Goal: Navigation & Orientation: Find specific page/section

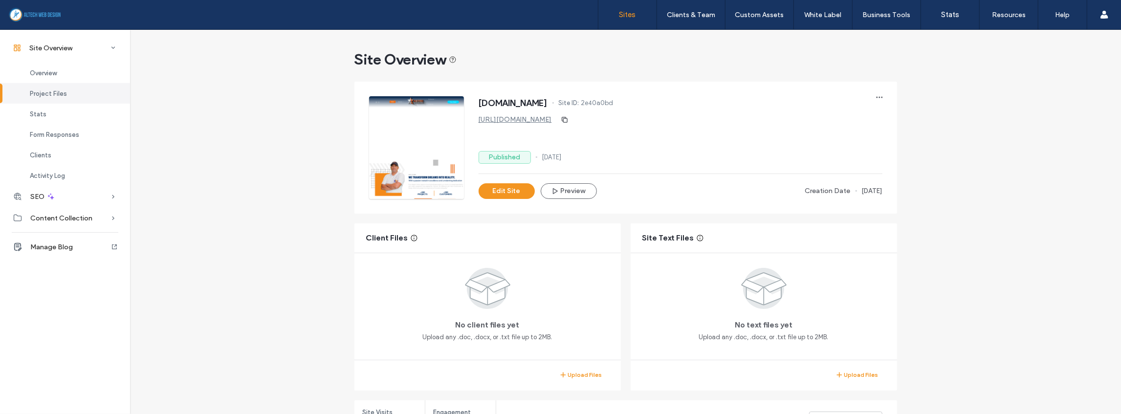
scroll to position [65, 0]
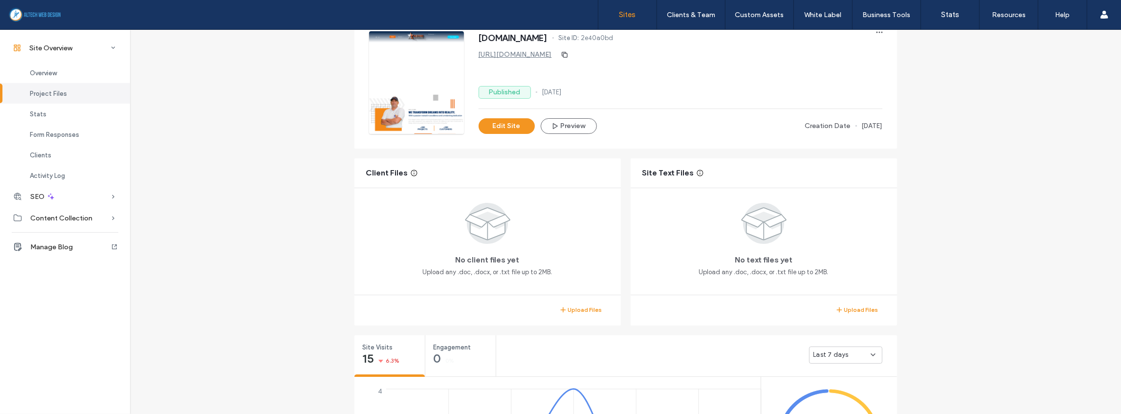
click at [622, 16] on label "Sites" at bounding box center [628, 14] width 17 height 9
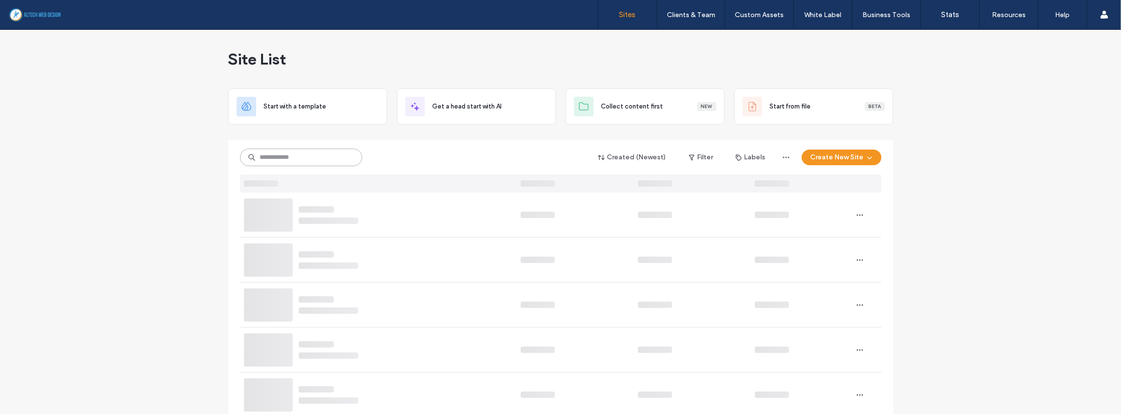
click at [279, 159] on input at bounding box center [301, 158] width 122 height 18
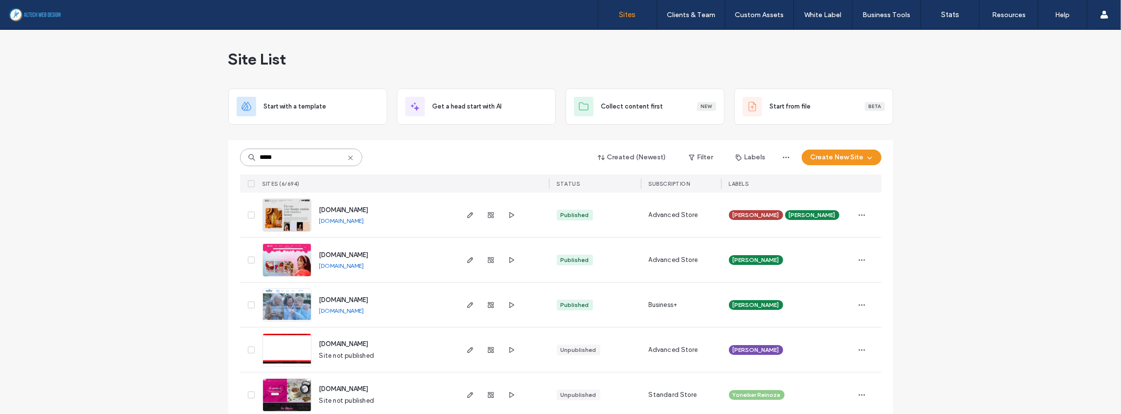
type input "*****"
click at [355, 217] on link "[DOMAIN_NAME]" at bounding box center [341, 221] width 45 height 8
click at [487, 218] on icon "button" at bounding box center [491, 215] width 8 height 8
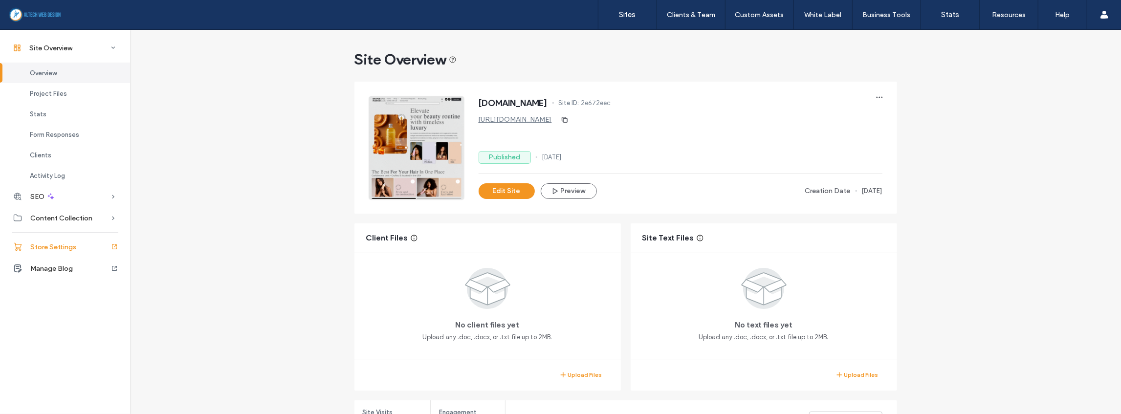
click at [48, 251] on div "Store Settings" at bounding box center [65, 247] width 130 height 22
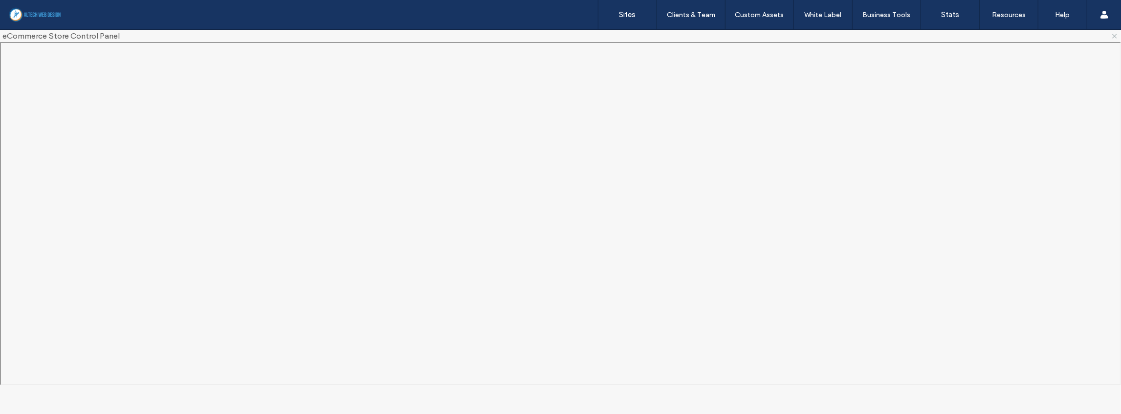
click at [1114, 37] on use at bounding box center [1115, 36] width 4 height 4
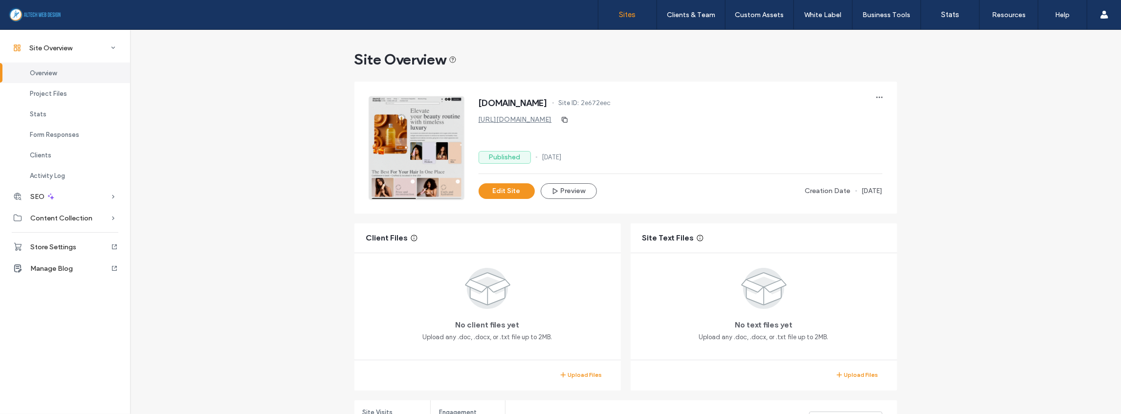
click at [635, 26] on link "Sites" at bounding box center [628, 14] width 58 height 29
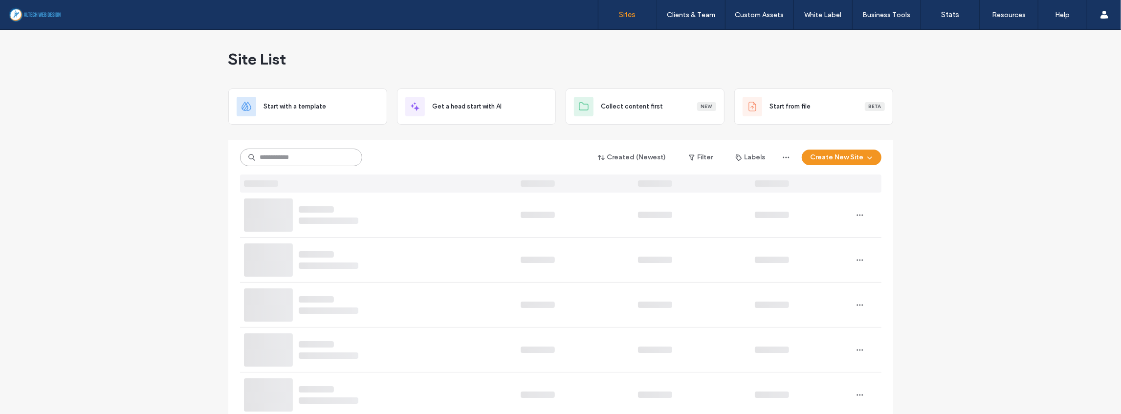
click at [316, 160] on input at bounding box center [301, 158] width 122 height 18
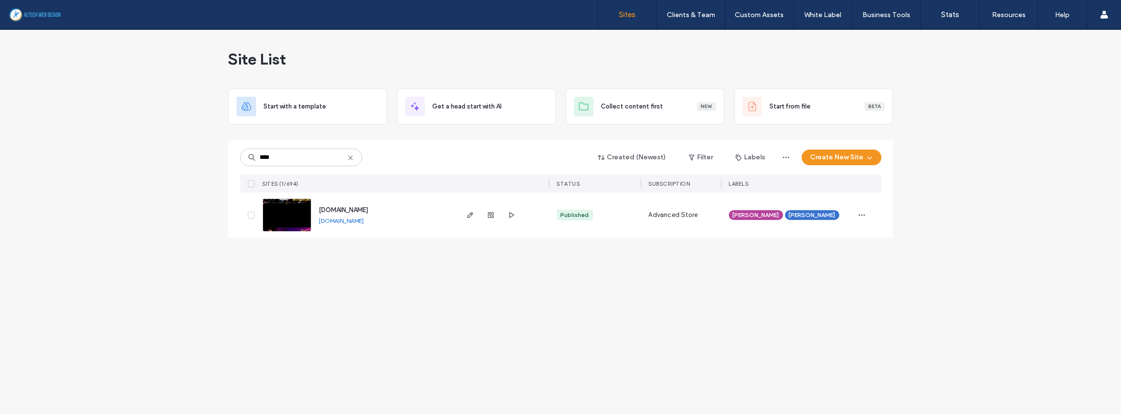
click at [360, 223] on link "[DOMAIN_NAME]" at bounding box center [341, 220] width 45 height 7
drag, startPoint x: 290, startPoint y: 154, endPoint x: 214, endPoint y: 155, distance: 76.3
click at [214, 155] on div "Site List Start with a template Get a head start with AI Collect content first …" at bounding box center [560, 222] width 1121 height 384
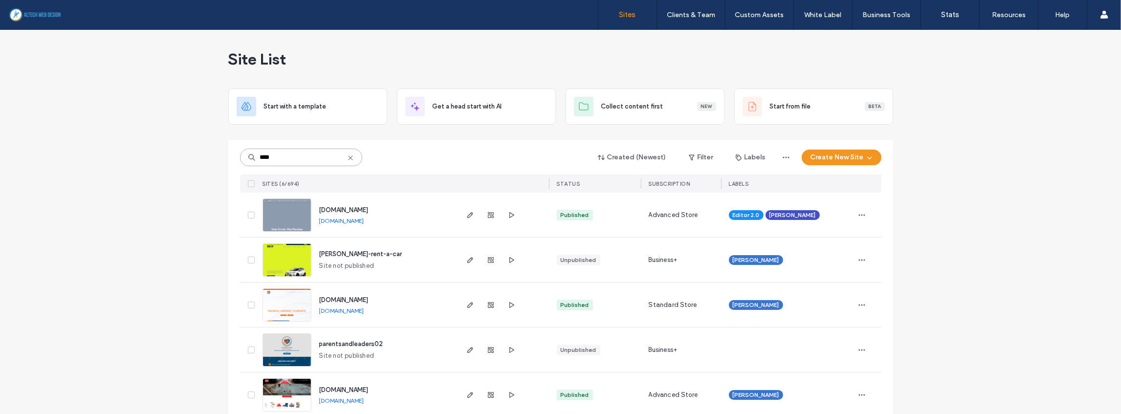
type input "****"
click at [342, 222] on link "[DOMAIN_NAME]" at bounding box center [341, 220] width 45 height 7
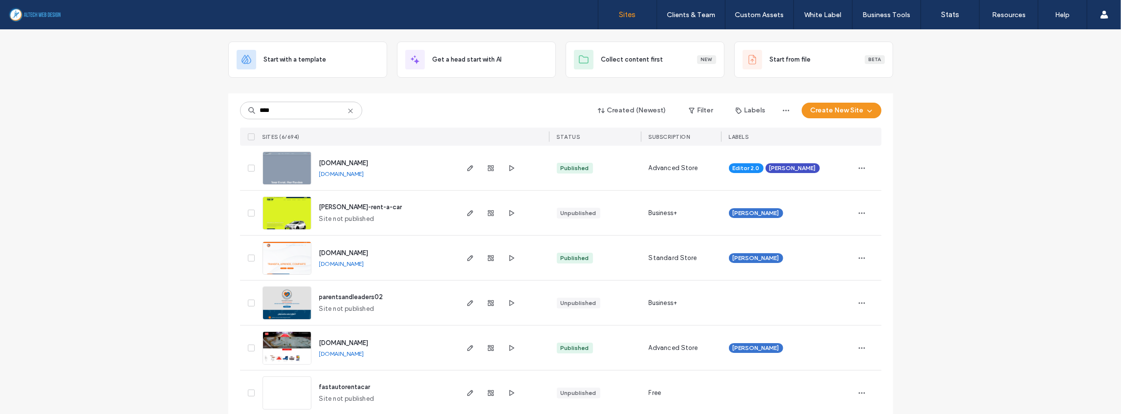
scroll to position [60, 0]
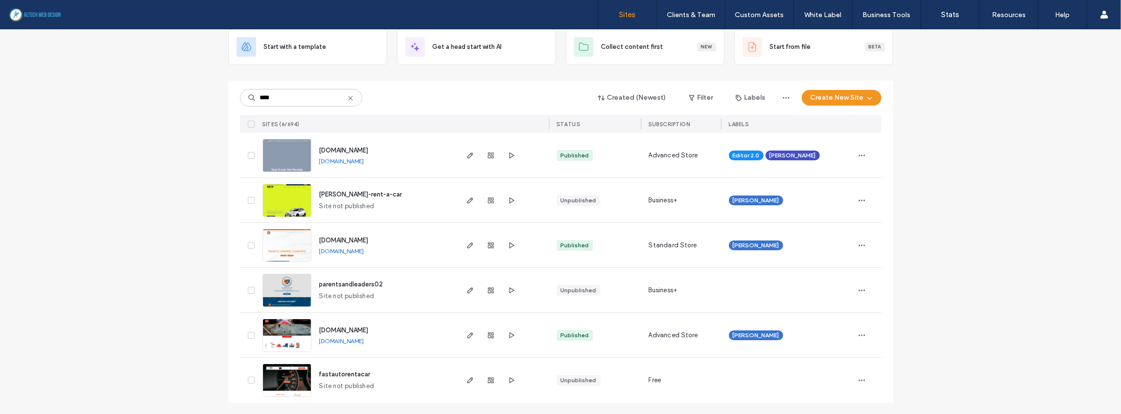
click at [364, 341] on link "[DOMAIN_NAME]" at bounding box center [341, 340] width 45 height 7
drag, startPoint x: 291, startPoint y: 99, endPoint x: 228, endPoint y: 99, distance: 63.6
click at [228, 99] on div "**** Created (Newest) Filter Labels Create New Site SITES (6/694) STATUS SUBSCR…" at bounding box center [560, 242] width 665 height 322
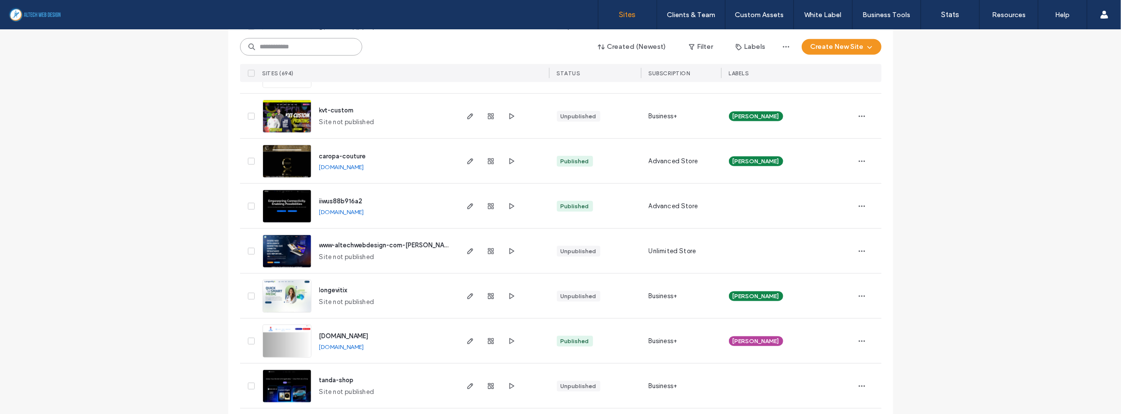
scroll to position [777, 0]
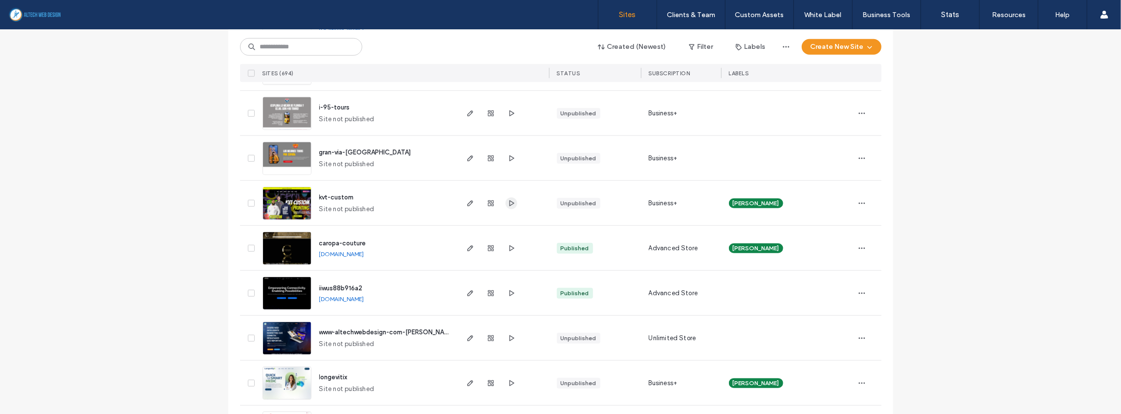
click at [508, 201] on icon "button" at bounding box center [512, 204] width 8 height 8
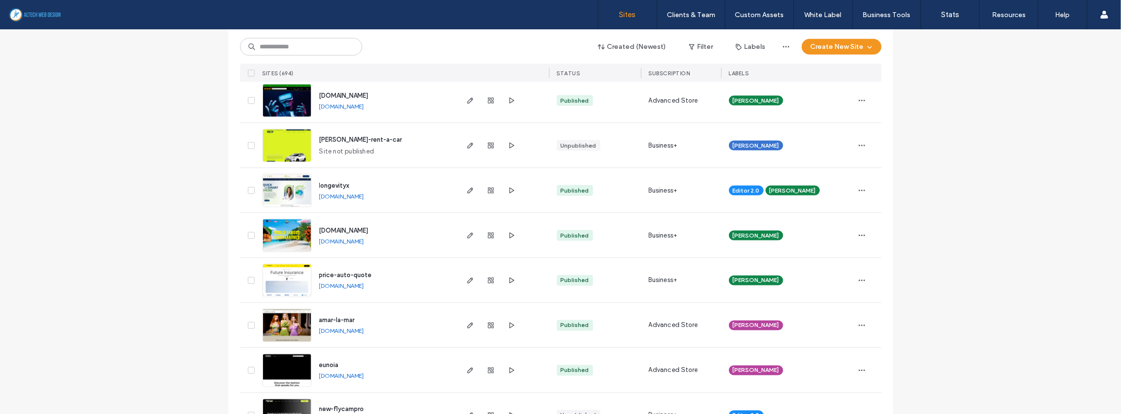
scroll to position [1559, 0]
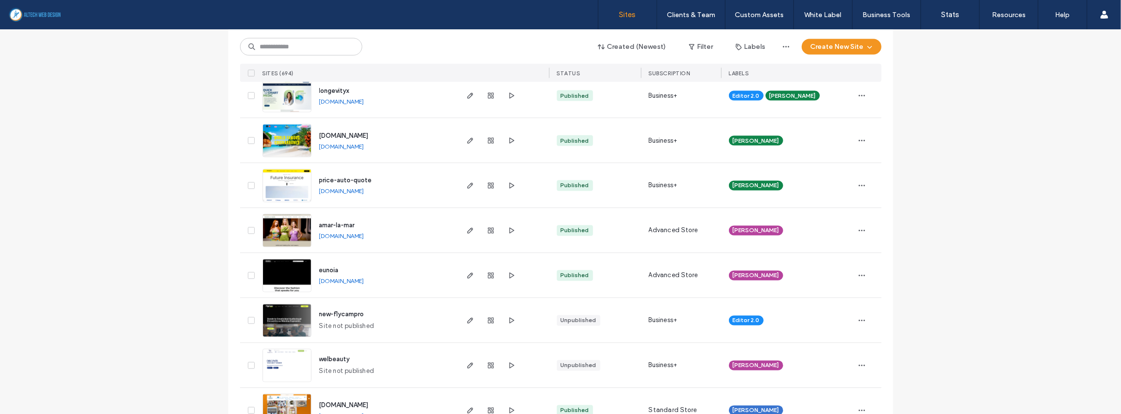
click at [359, 235] on link "[DOMAIN_NAME]" at bounding box center [341, 236] width 45 height 7
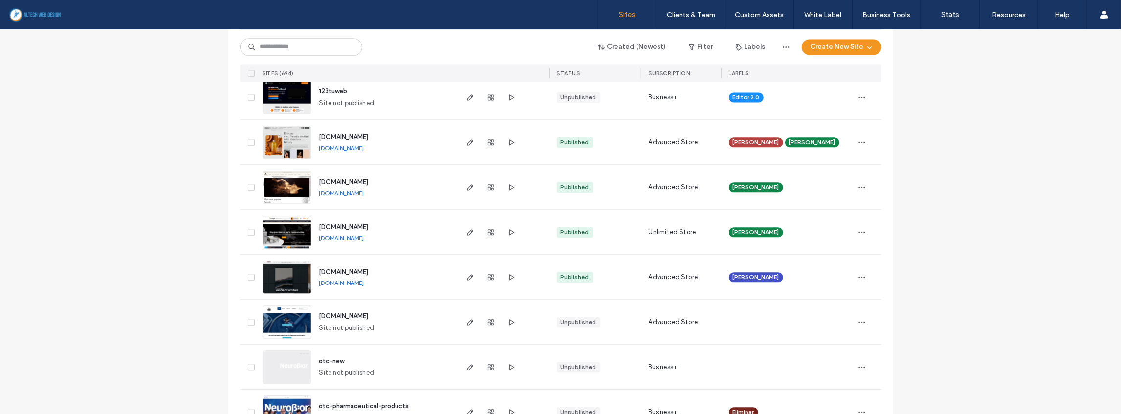
scroll to position [2016, 0]
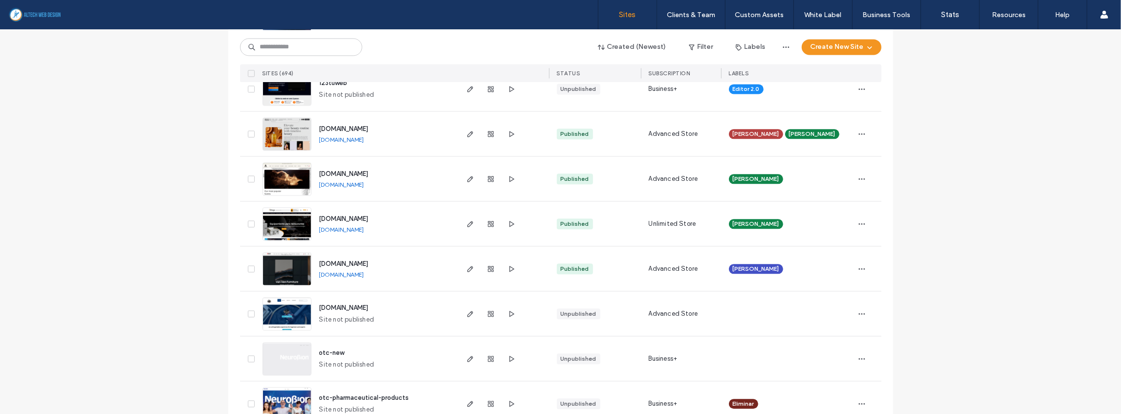
click at [336, 181] on link "[DOMAIN_NAME]" at bounding box center [341, 184] width 45 height 7
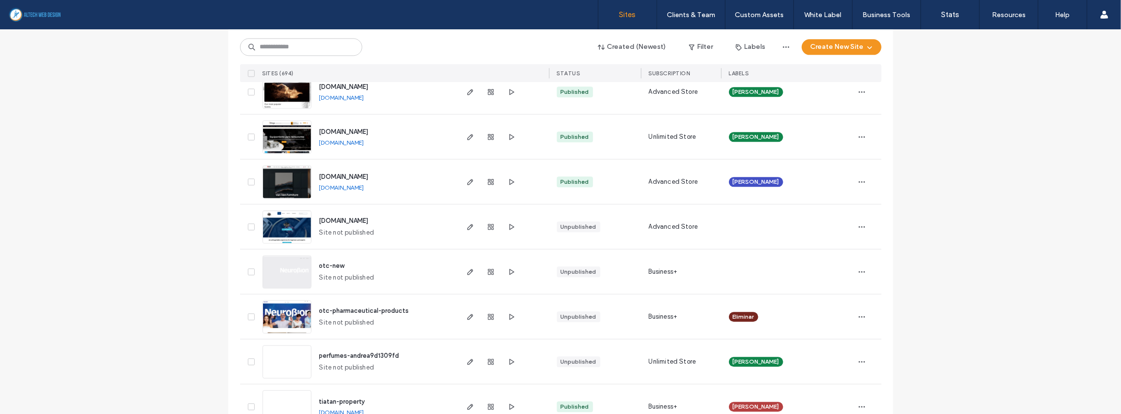
scroll to position [2276, 0]
